Goal: Transaction & Acquisition: Purchase product/service

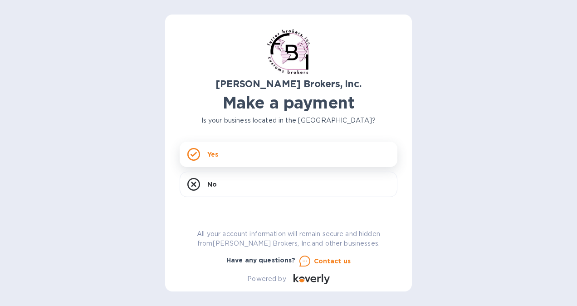
click at [233, 155] on div "Yes" at bounding box center [289, 153] width 218 height 25
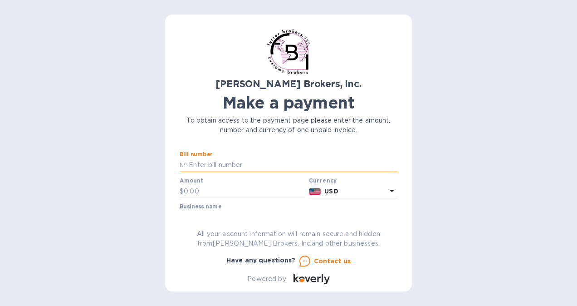
click at [253, 164] on input "text" at bounding box center [292, 165] width 210 height 14
type input "298203"
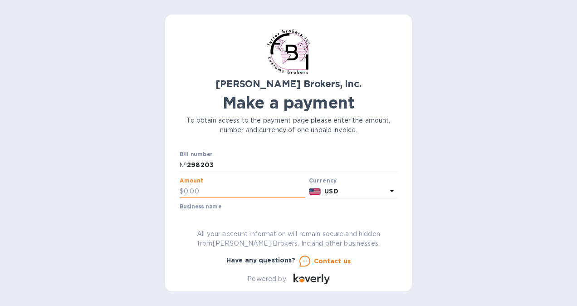
click at [234, 192] on input "text" at bounding box center [244, 192] width 121 height 14
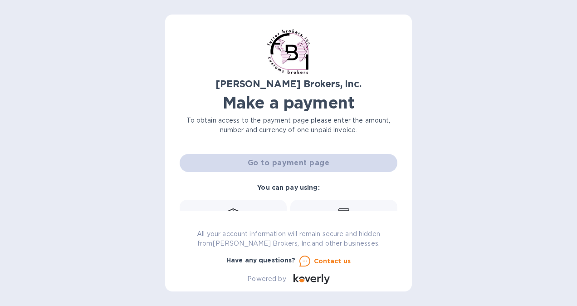
scroll to position [85, 0]
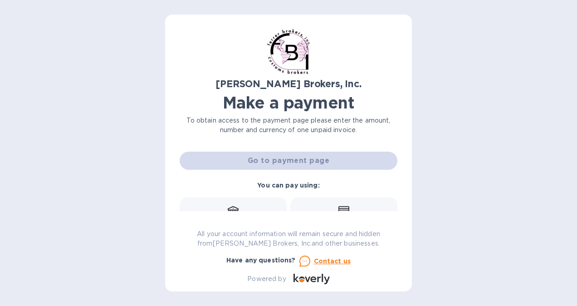
type input "110.00"
click at [292, 162] on div "Go to payment page" at bounding box center [288, 161] width 221 height 22
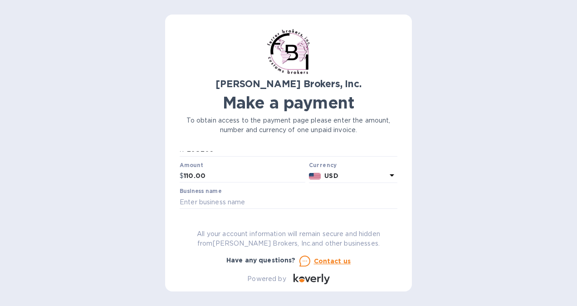
scroll to position [16, 0]
click at [269, 201] on input "text" at bounding box center [289, 201] width 218 height 14
type input "IREPSA COSMETICS"
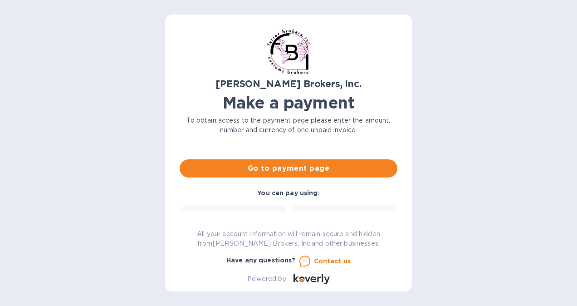
scroll to position [80, 0]
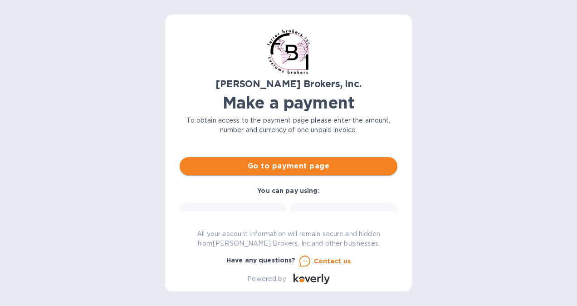
click at [286, 160] on button "Go to payment page" at bounding box center [289, 166] width 218 height 18
